Goal: Download file/media

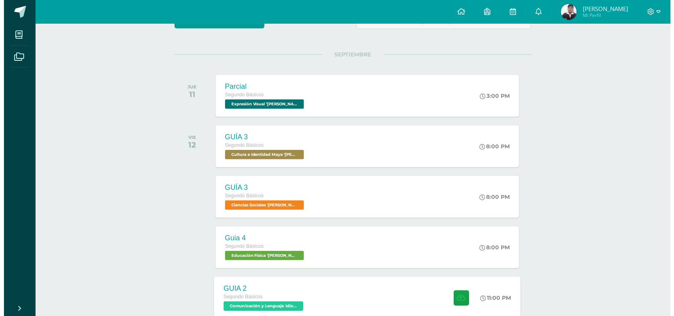
scroll to position [99, 0]
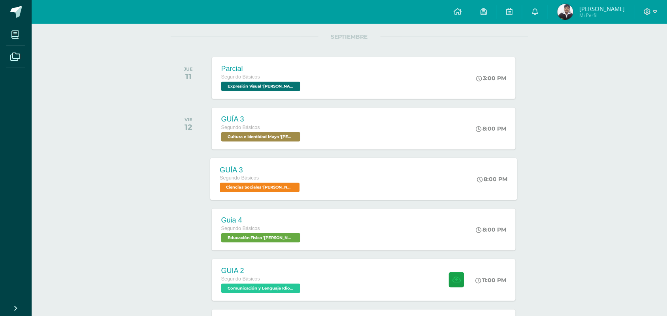
click at [262, 192] on span "Ciencias Sociales '[PERSON_NAME] '" at bounding box center [260, 187] width 80 height 9
click at [0, 0] on div "Cargando contenido" at bounding box center [0, 0] width 0 height 0
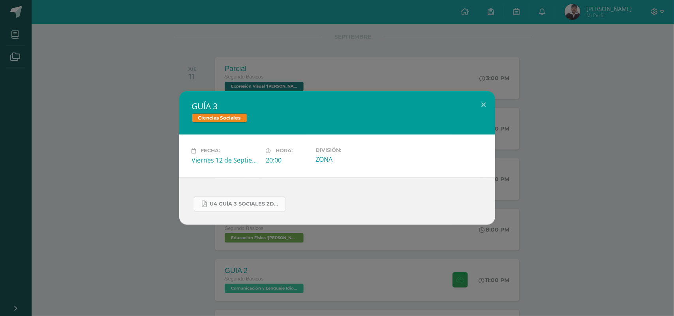
click at [245, 207] on span "U4 GUÍA 3 SOCIALES 2DO.pdf" at bounding box center [245, 204] width 71 height 6
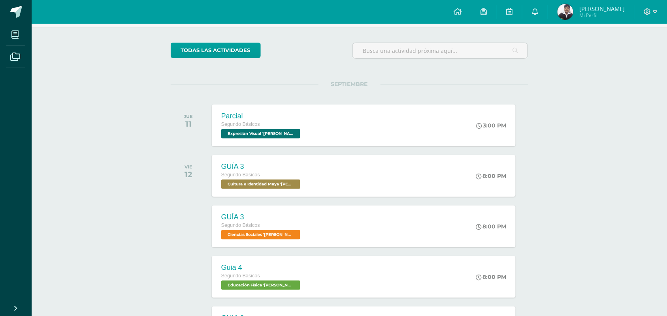
scroll to position [99, 0]
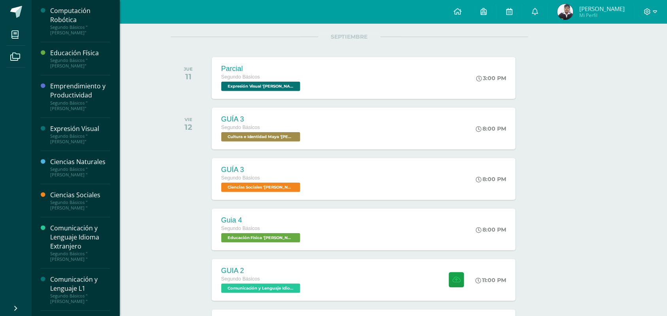
click at [73, 128] on div "Expresión Visual" at bounding box center [80, 128] width 60 height 9
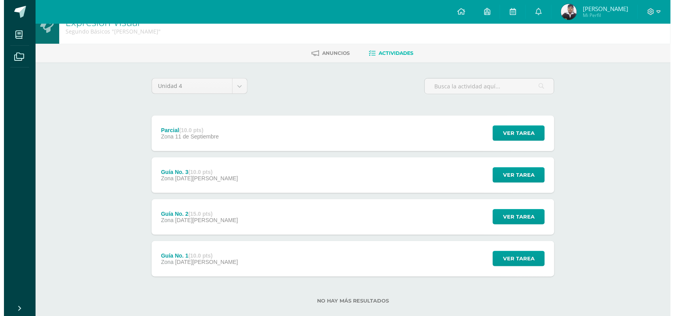
scroll to position [28, 0]
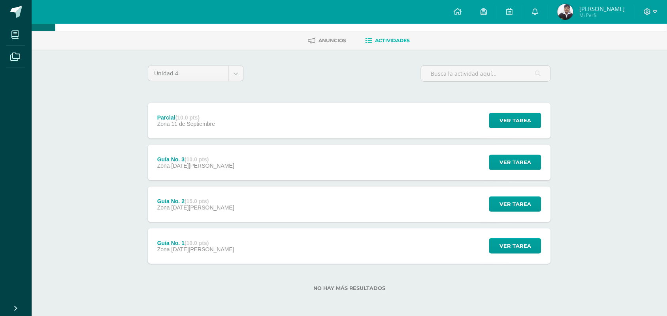
click at [214, 196] on div "Guía No. 2 (15.0 pts) Zona [DATE][PERSON_NAME]" at bounding box center [196, 205] width 96 height 36
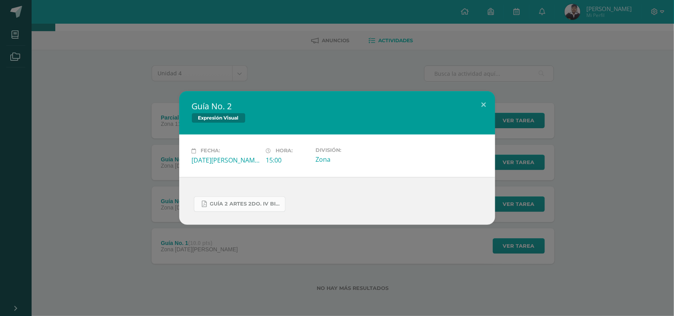
click at [220, 204] on span "GUÍA 2 ARTES 2DO. IV BIM.pdf" at bounding box center [245, 204] width 71 height 6
drag, startPoint x: 149, startPoint y: 121, endPoint x: 175, endPoint y: 140, distance: 32.5
click at [149, 122] on div "Guía No. 2 Expresión Visual Fecha: [DATE][PERSON_NAME] Hora: 15:00 División: Zo…" at bounding box center [337, 158] width 668 height 134
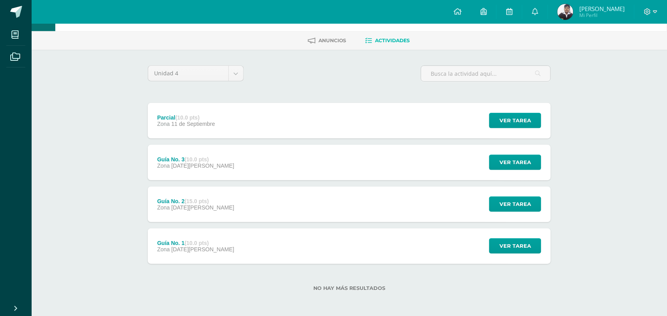
click at [215, 167] on div "Guía No. 3 (10.0 pts) Zona [DATE][PERSON_NAME]" at bounding box center [196, 163] width 96 height 36
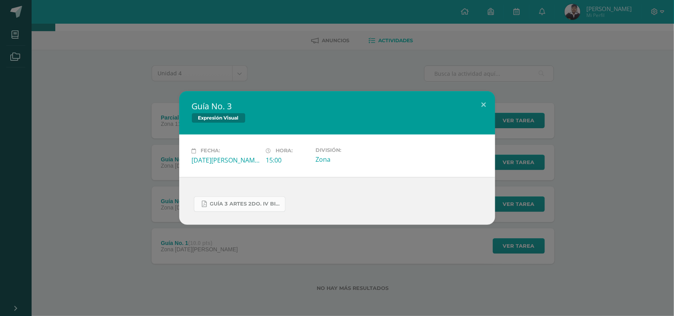
click at [242, 203] on span "GUÍA 3 ARTES 2DO. IV BIM.docx.pdf" at bounding box center [245, 204] width 71 height 6
